Goal: Information Seeking & Learning: Learn about a topic

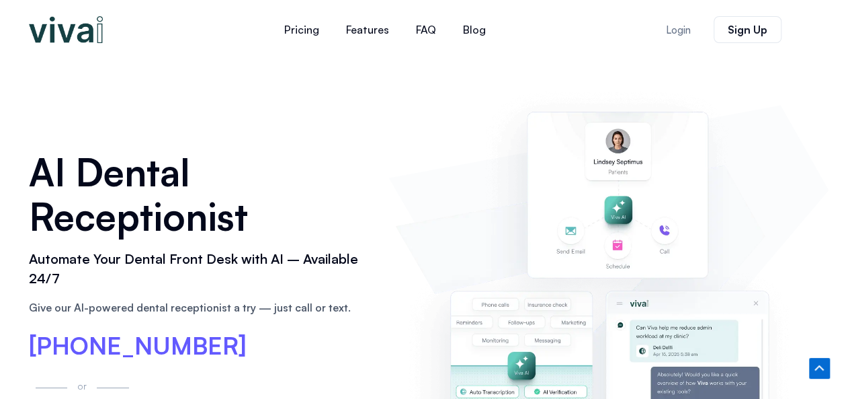
scroll to position [6108, 0]
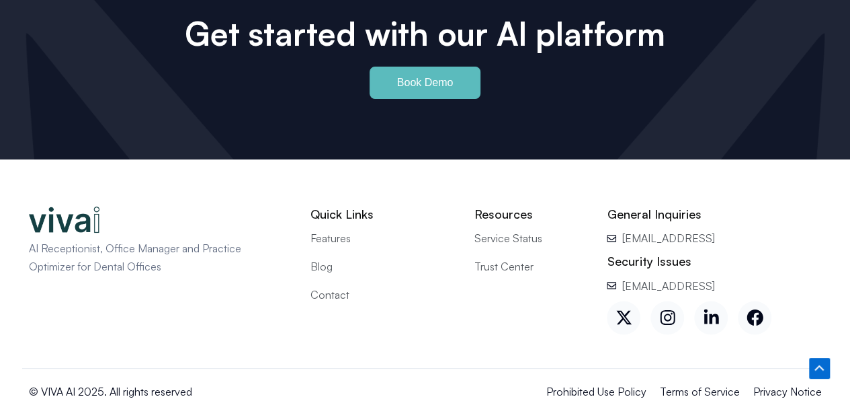
click at [631, 382] on span "Prohibited Use Policy" at bounding box center [597, 390] width 100 height 17
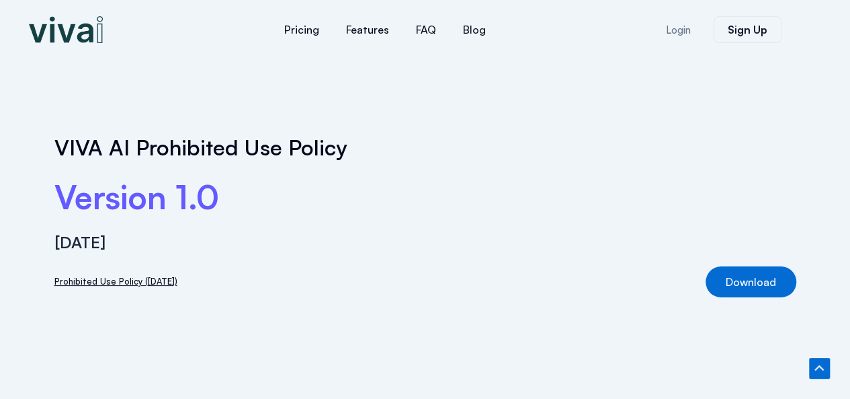
scroll to position [253, 0]
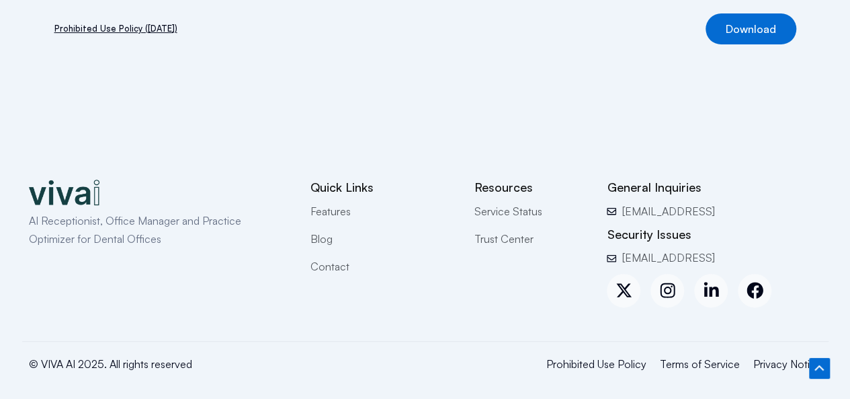
click at [700, 358] on span "Terms of Service" at bounding box center [700, 363] width 80 height 17
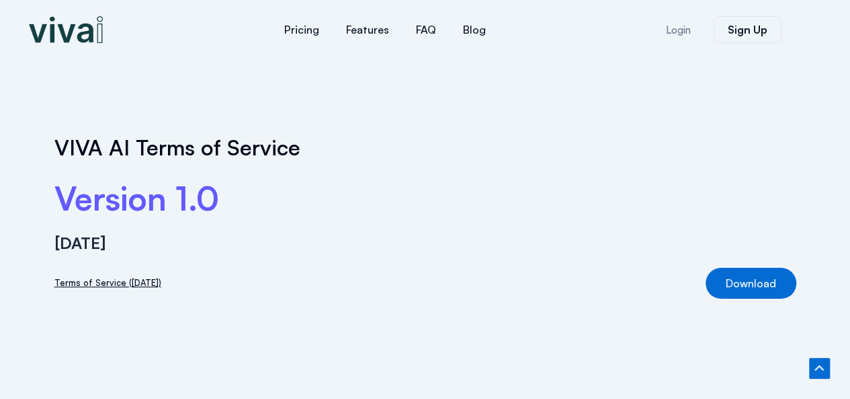
scroll to position [241, 0]
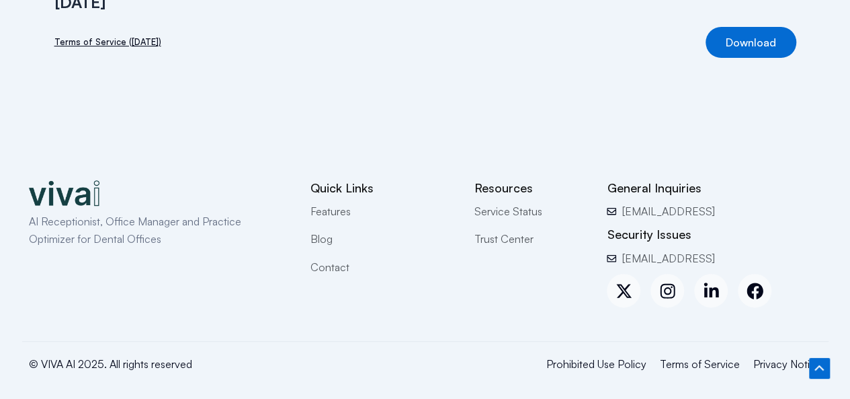
click at [767, 360] on span "Privacy Notice" at bounding box center [788, 363] width 69 height 17
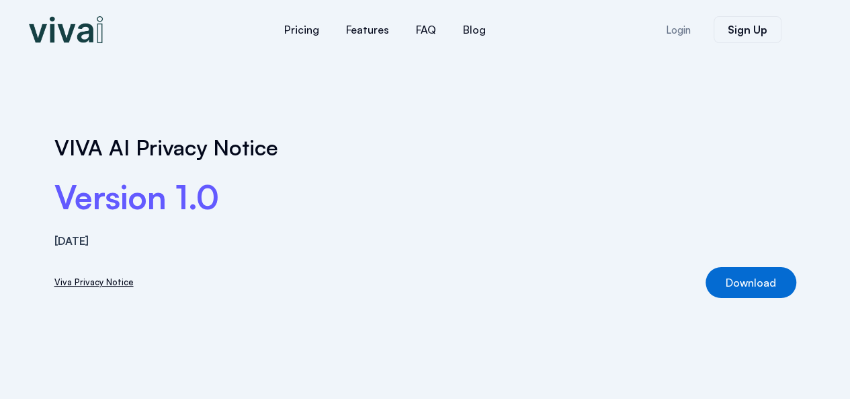
click at [89, 279] on link "Viva Privacy Notice" at bounding box center [93, 282] width 79 height 14
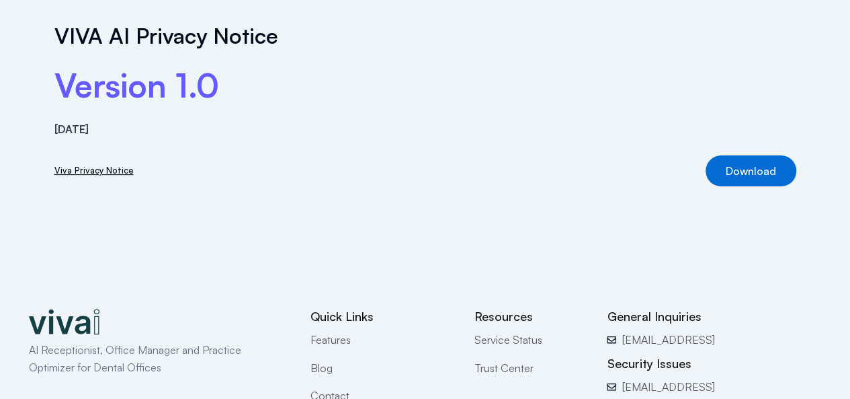
scroll to position [241, 0]
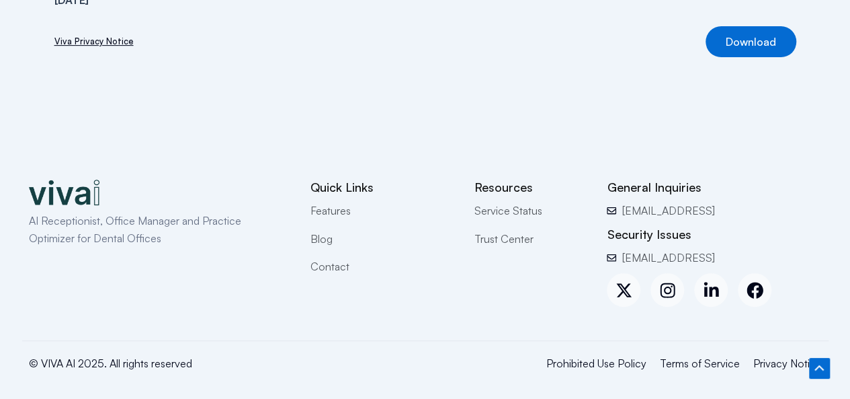
click at [704, 364] on span "Terms of Service" at bounding box center [700, 362] width 80 height 17
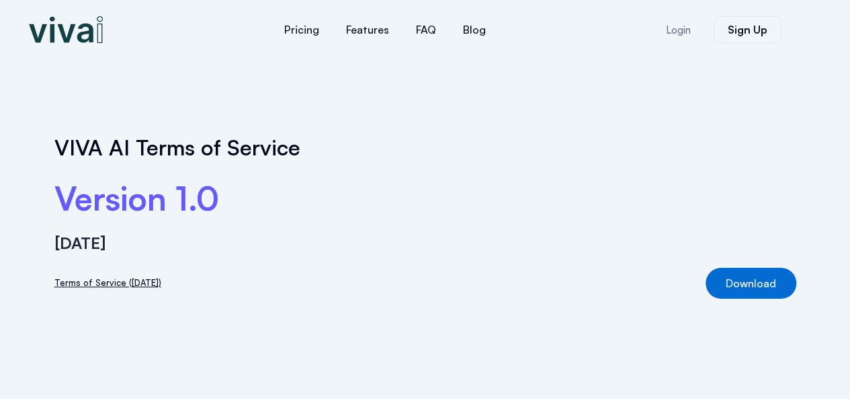
click at [117, 280] on link "Terms of Service ([DATE])" at bounding box center [107, 283] width 107 height 14
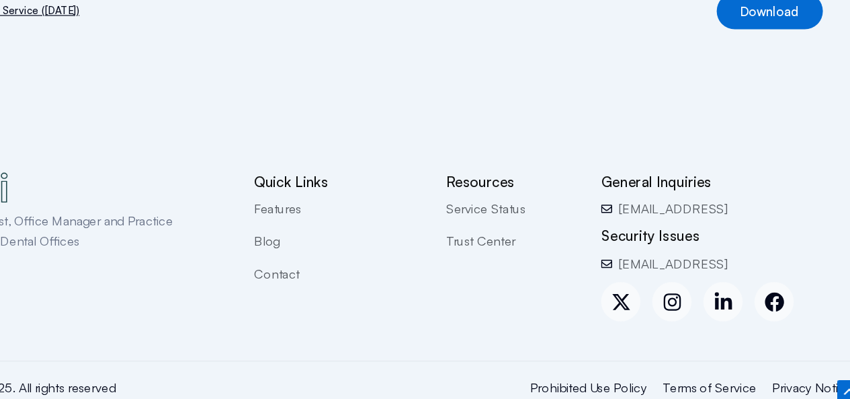
scroll to position [241, 0]
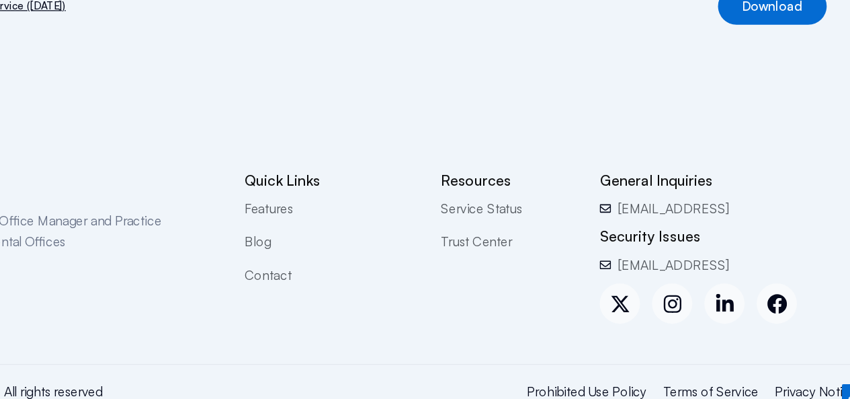
drag, startPoint x: 674, startPoint y: 254, endPoint x: 604, endPoint y: 109, distance: 160.9
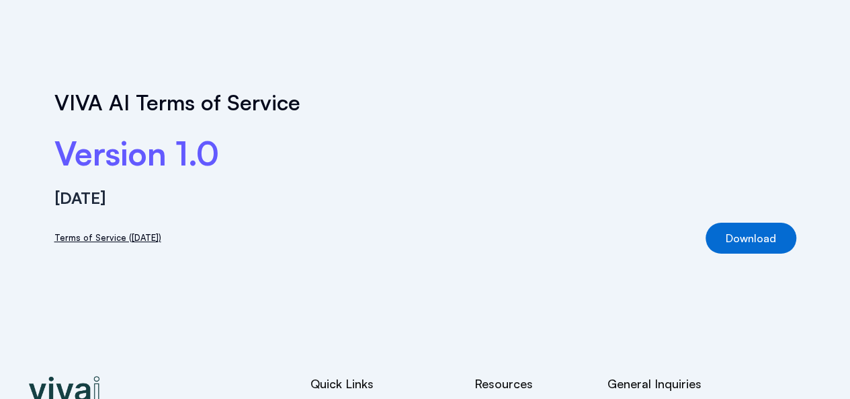
scroll to position [0, 0]
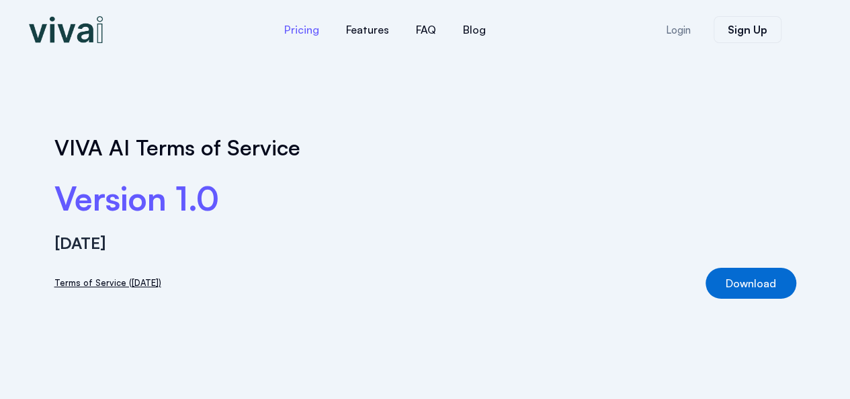
click at [313, 42] on link "Pricing" at bounding box center [302, 29] width 62 height 32
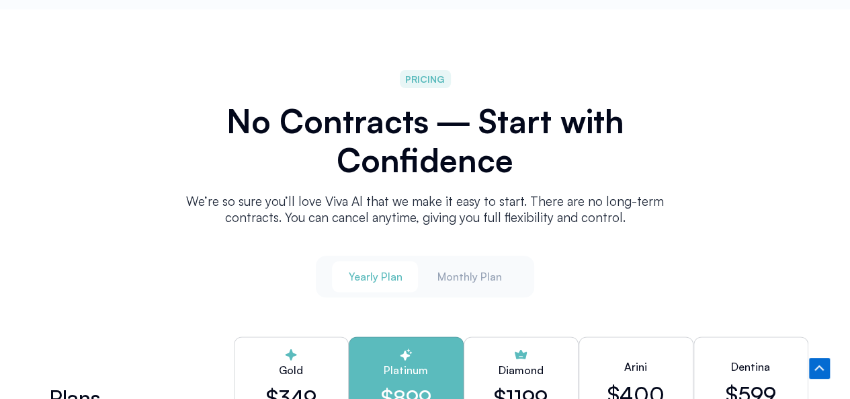
scroll to position [3193, 0]
